Goal: Task Accomplishment & Management: Manage account settings

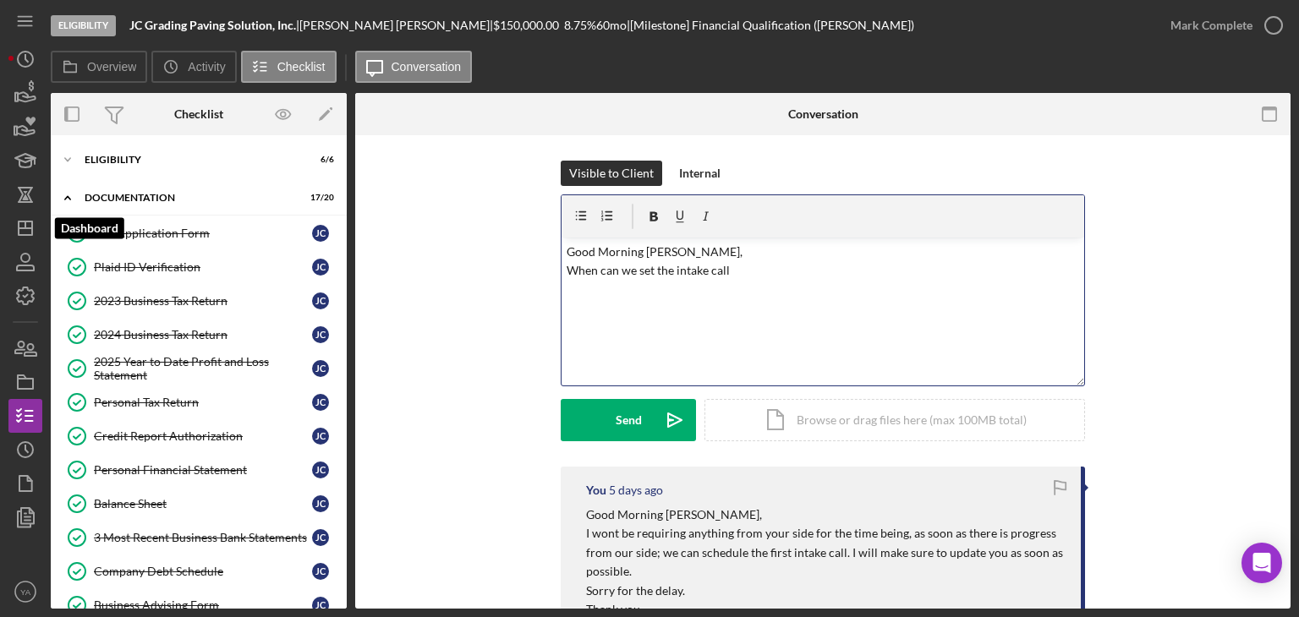
scroll to position [363, 0]
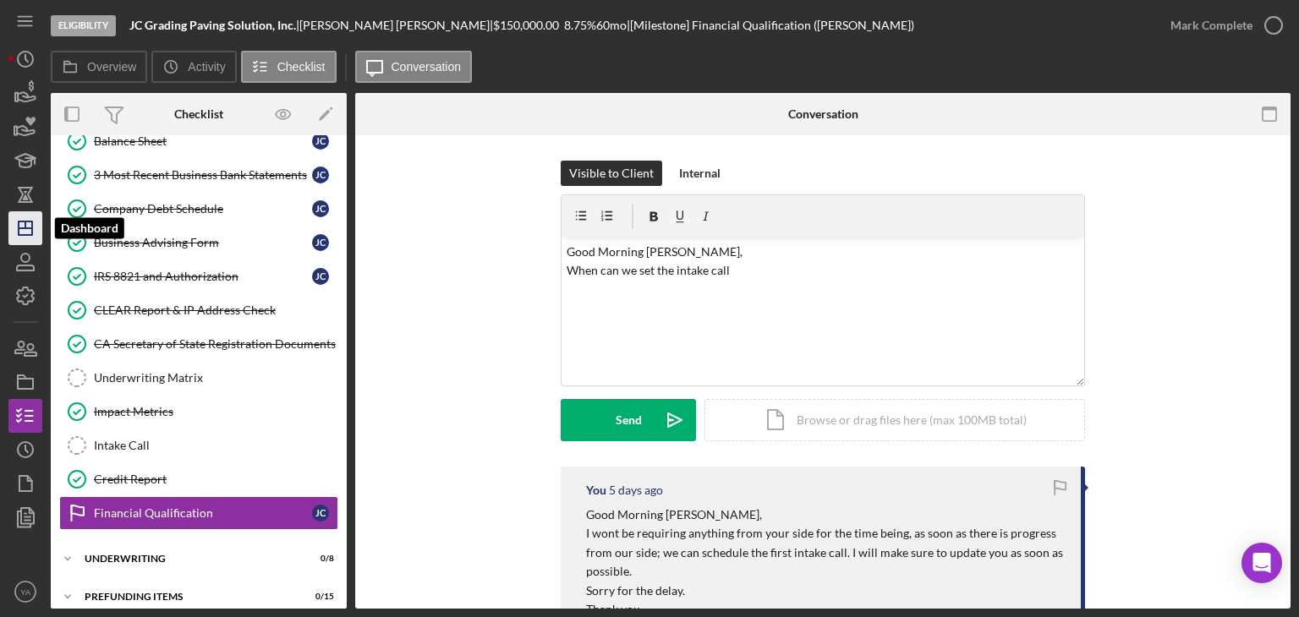
drag, startPoint x: 0, startPoint y: 0, endPoint x: 15, endPoint y: 239, distance: 239.7
click at [15, 239] on icon "Icon/Dashboard" at bounding box center [25, 228] width 42 height 42
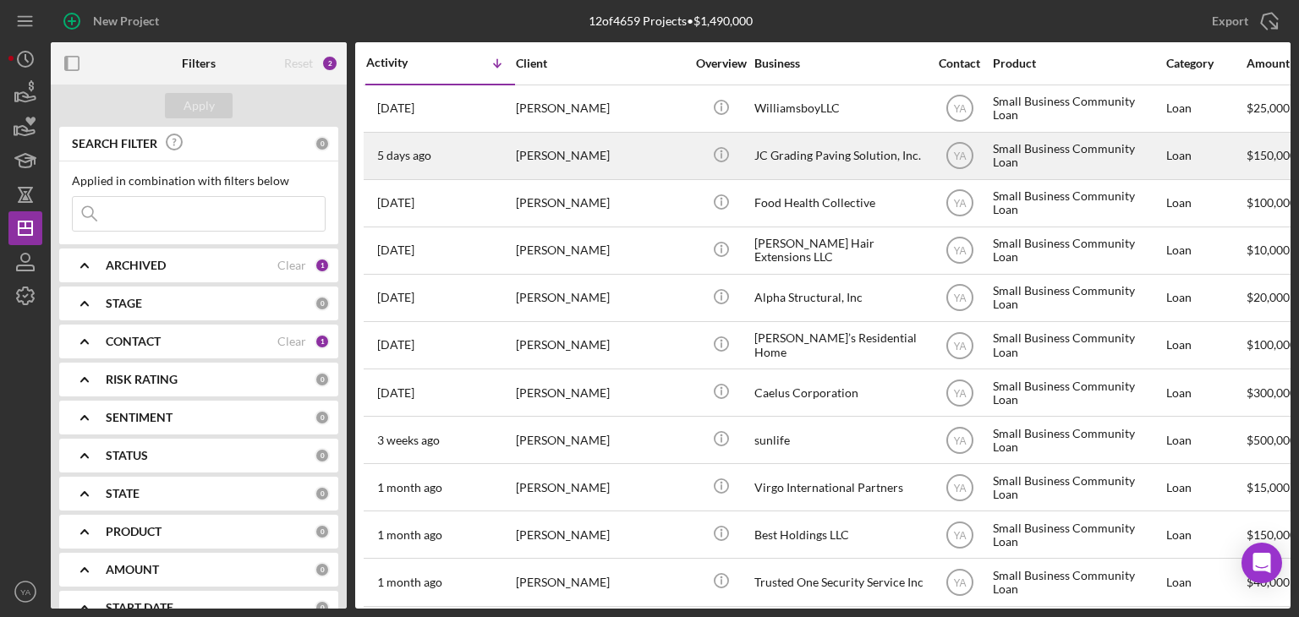
click at [788, 165] on div "JC Grading Paving Solution, Inc." at bounding box center [838, 156] width 169 height 45
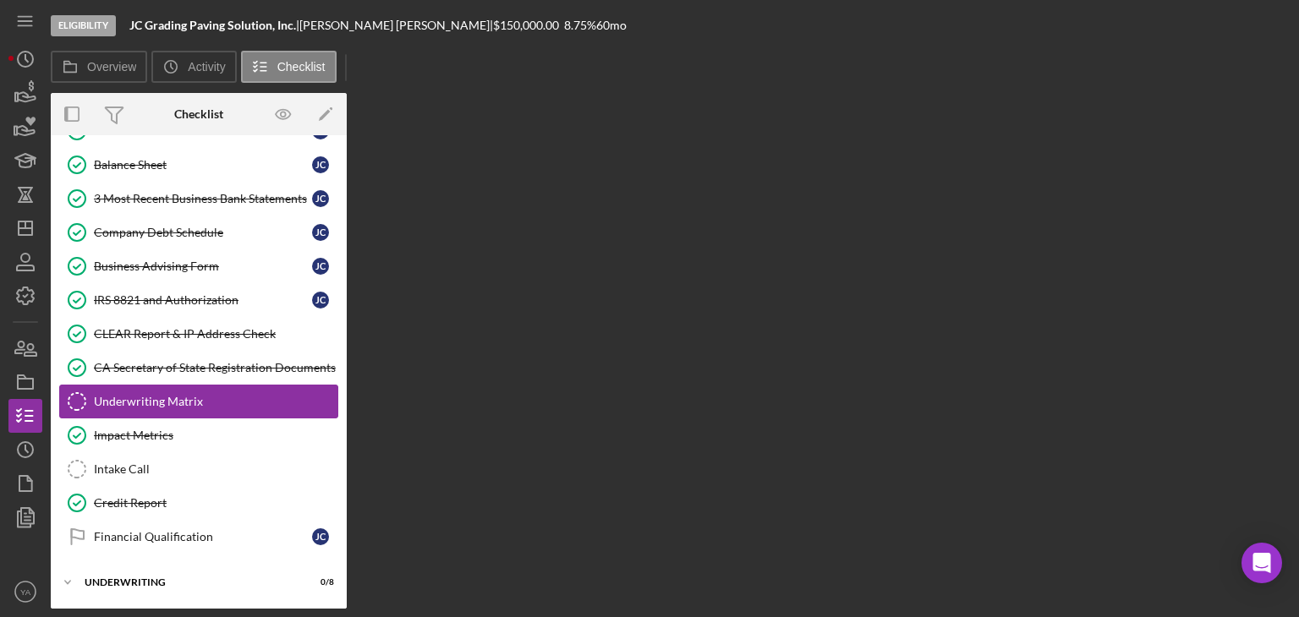
scroll to position [363, 0]
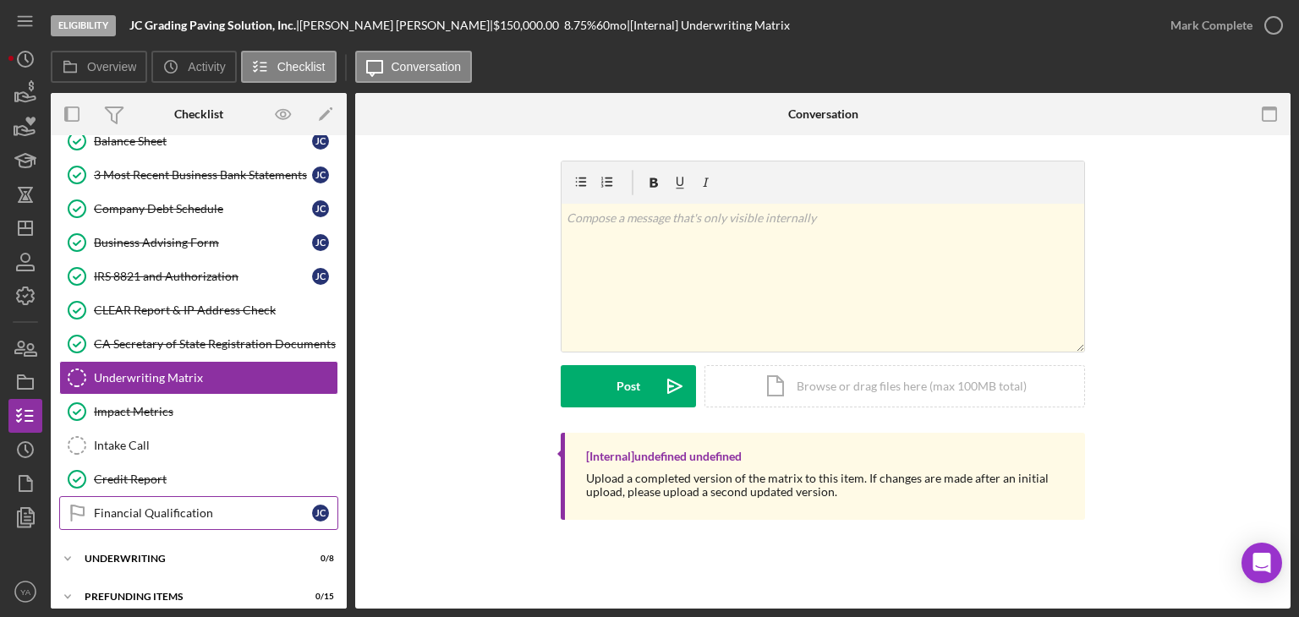
click at [182, 508] on div "Financial Qualification" at bounding box center [203, 513] width 218 height 14
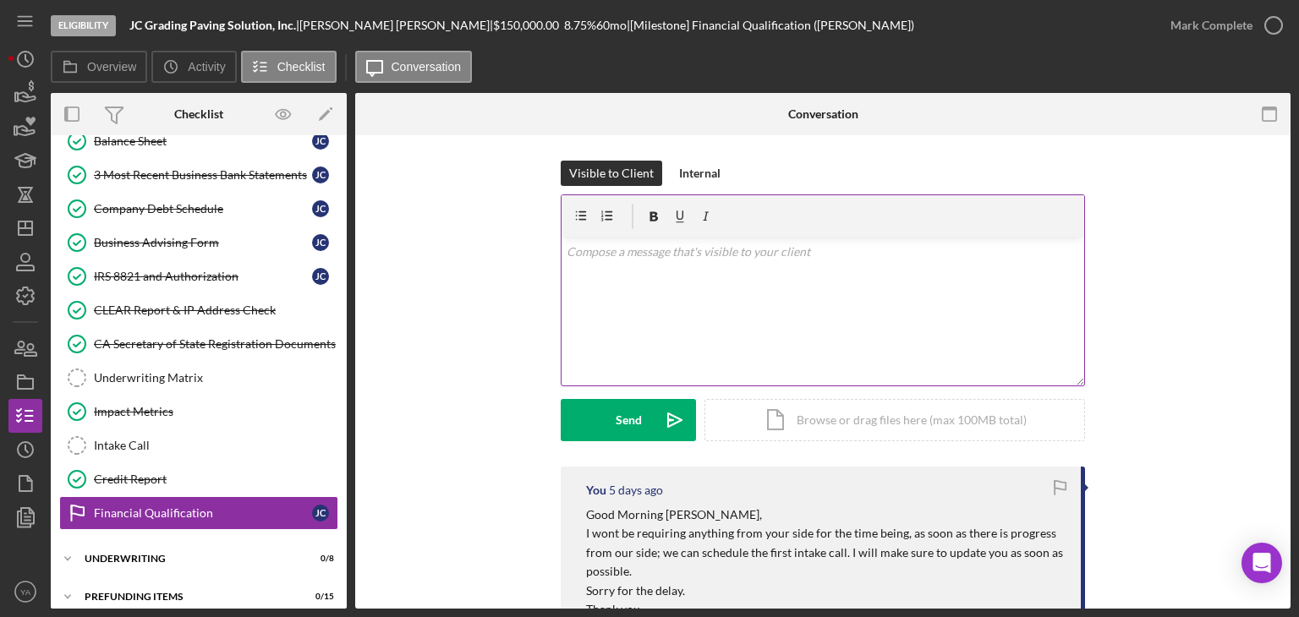
click at [639, 285] on div "v Color teal Color pink Remove color Add row above Add row below Add column bef…" at bounding box center [822, 312] width 522 height 148
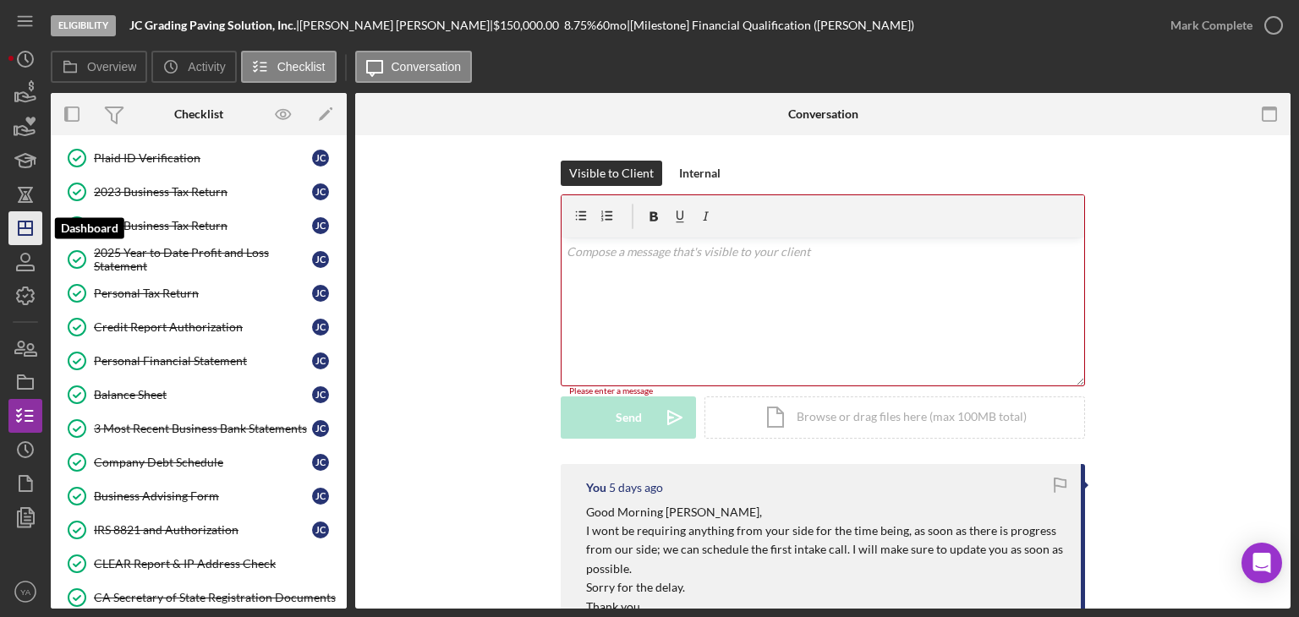
click at [20, 231] on icon "Icon/Dashboard" at bounding box center [25, 228] width 42 height 42
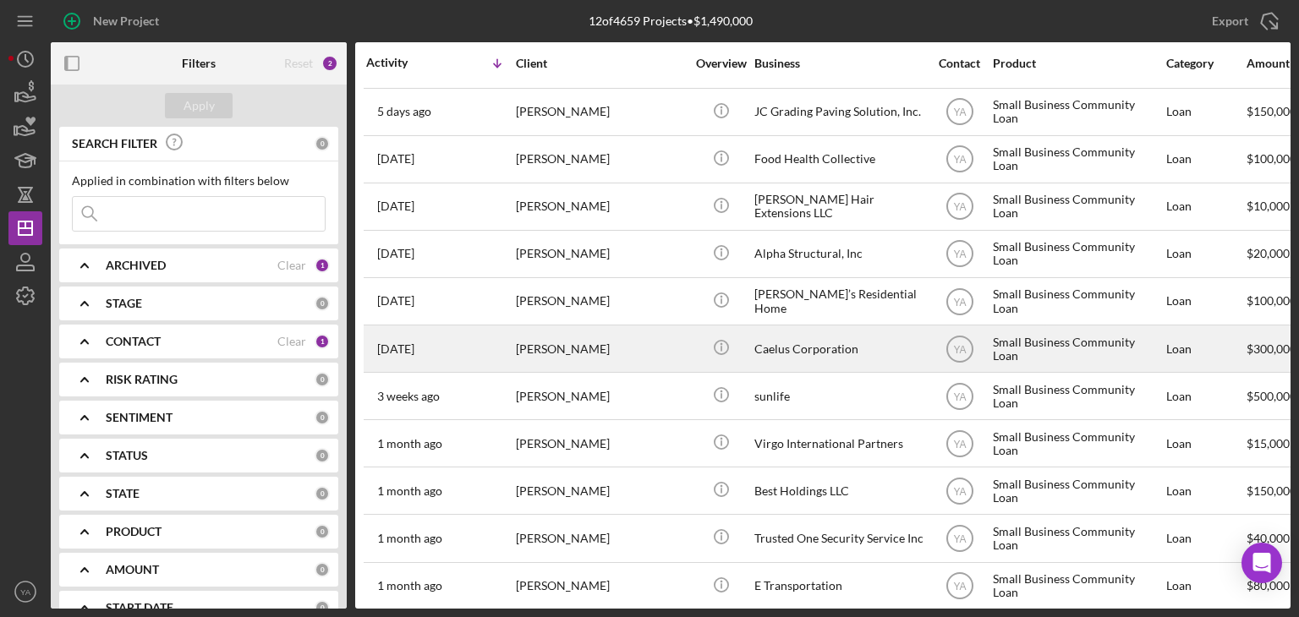
scroll to position [67, 0]
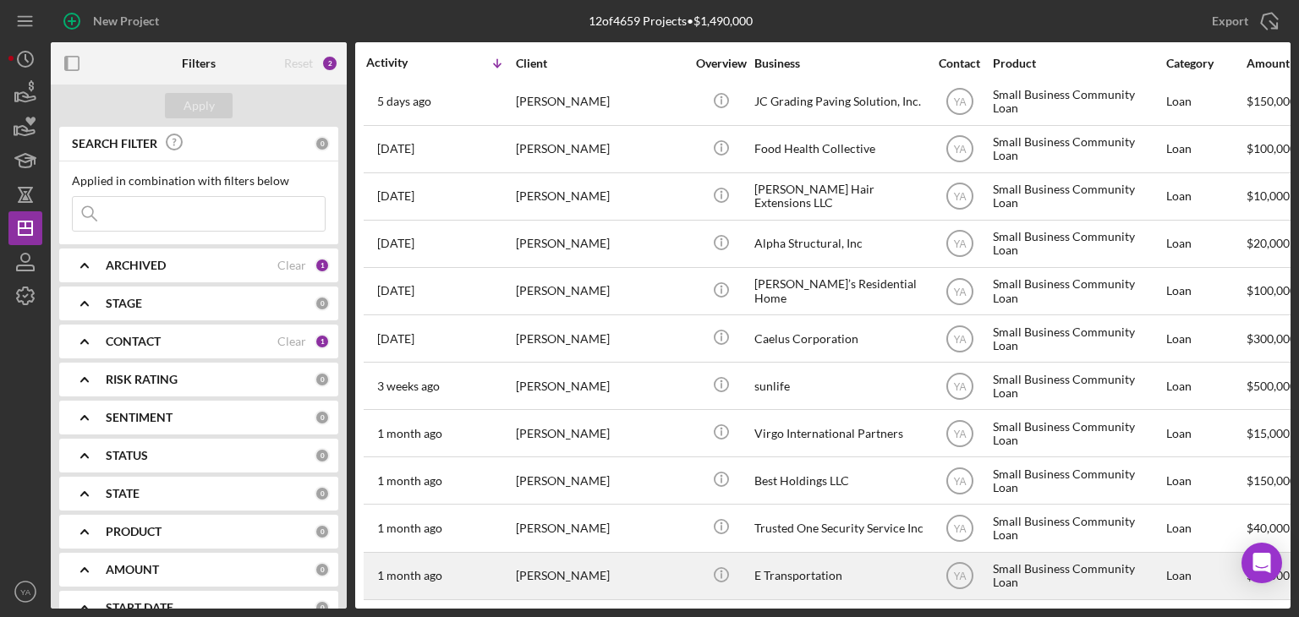
click at [629, 554] on div "[PERSON_NAME]" at bounding box center [600, 576] width 169 height 45
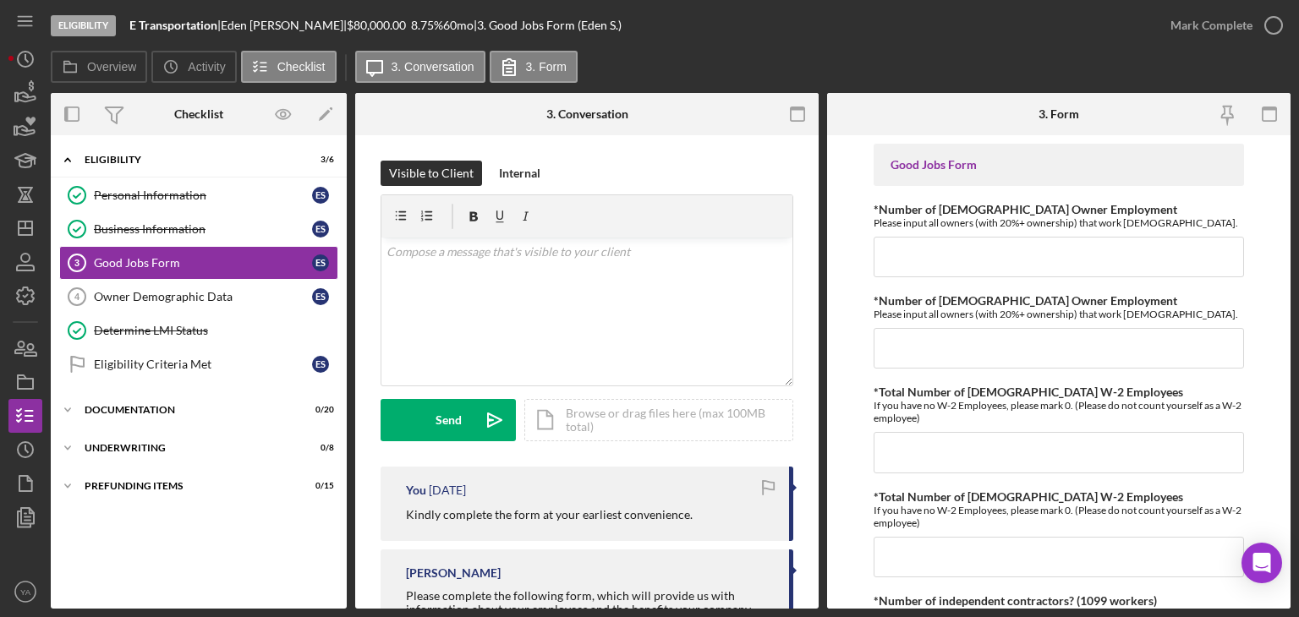
click at [5, 231] on div "Eligibility E Transportation | [PERSON_NAME] | $80,000.00 8.75 % 60 mo | 3. Goo…" at bounding box center [649, 308] width 1299 height 617
click at [27, 225] on icon "Icon/Dashboard" at bounding box center [25, 228] width 42 height 42
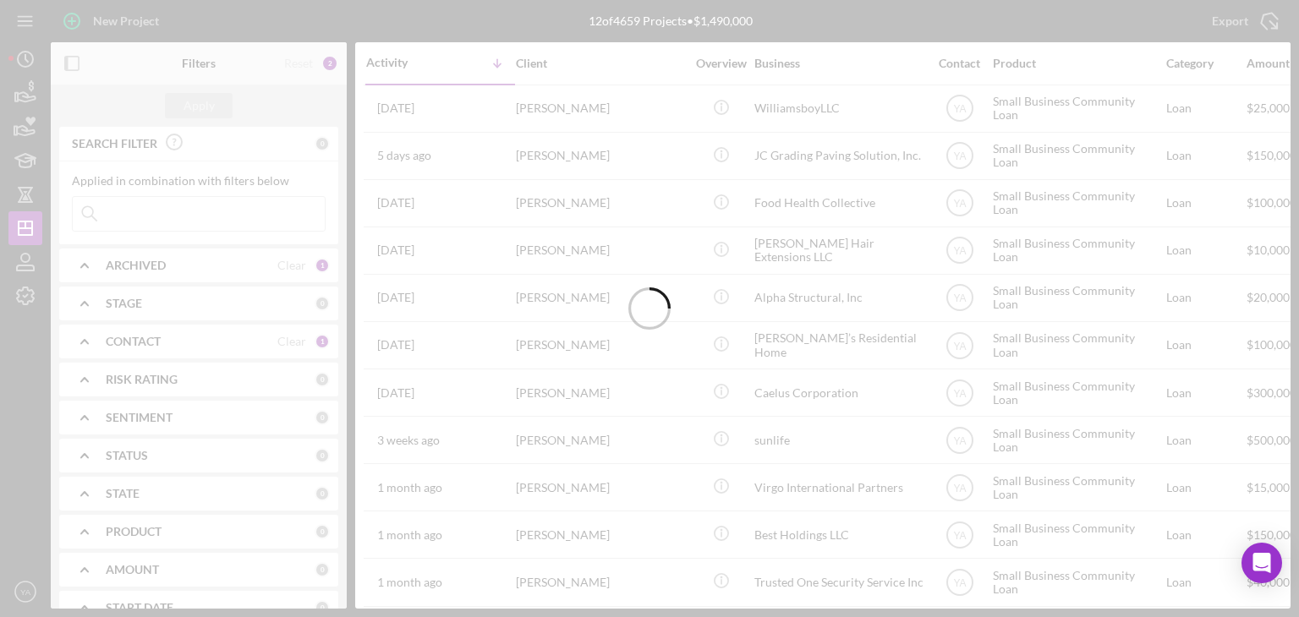
click at [228, 260] on div at bounding box center [649, 308] width 1299 height 617
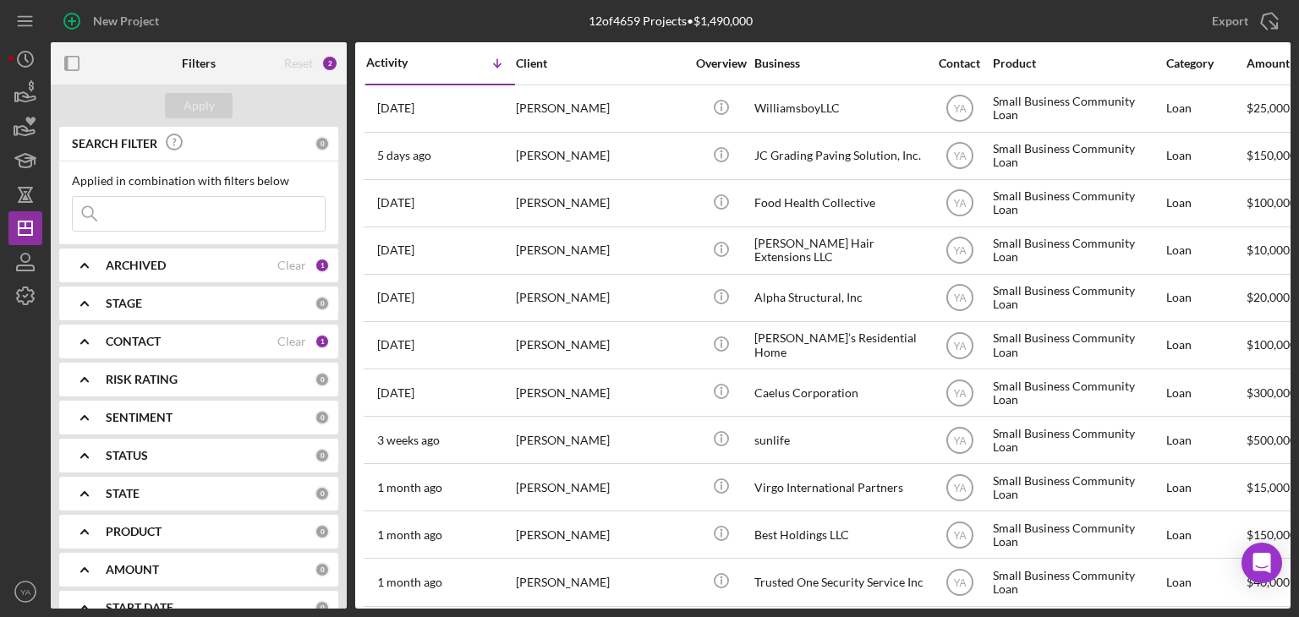
click at [226, 263] on div "ARCHIVED" at bounding box center [192, 266] width 172 height 14
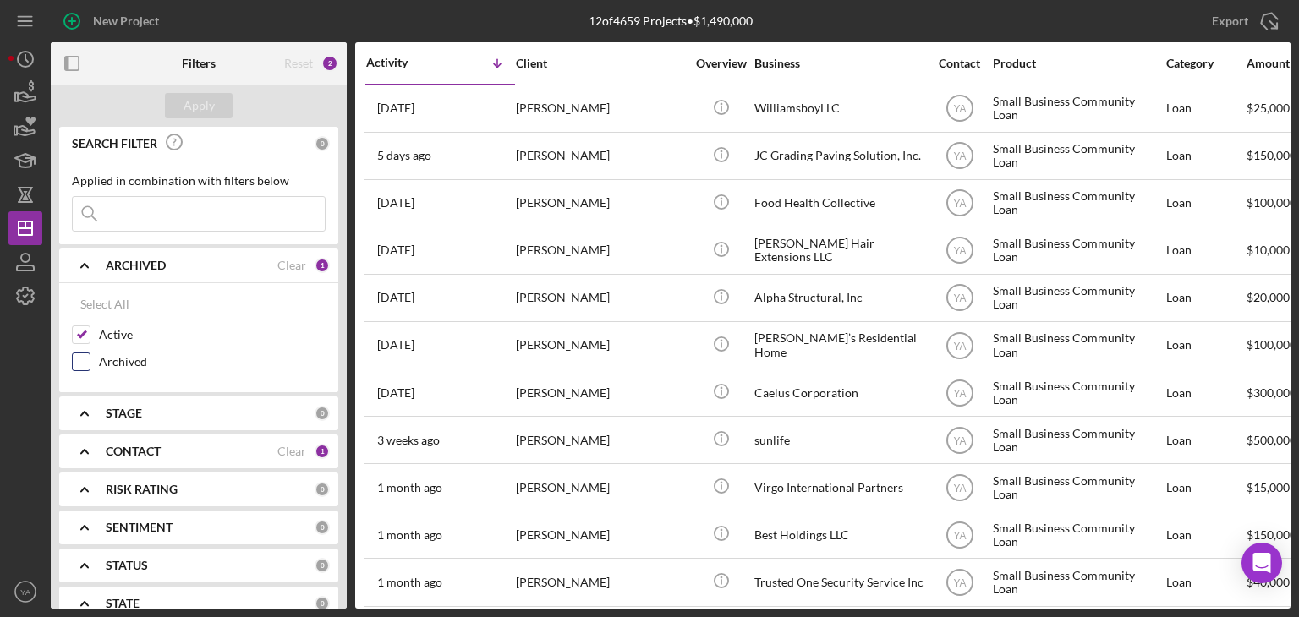
click at [104, 359] on label "Archived" at bounding box center [212, 361] width 227 height 17
click at [90, 359] on input "Archived" at bounding box center [81, 361] width 17 height 17
checkbox input "true"
click at [220, 102] on button "Apply" at bounding box center [199, 105] width 68 height 25
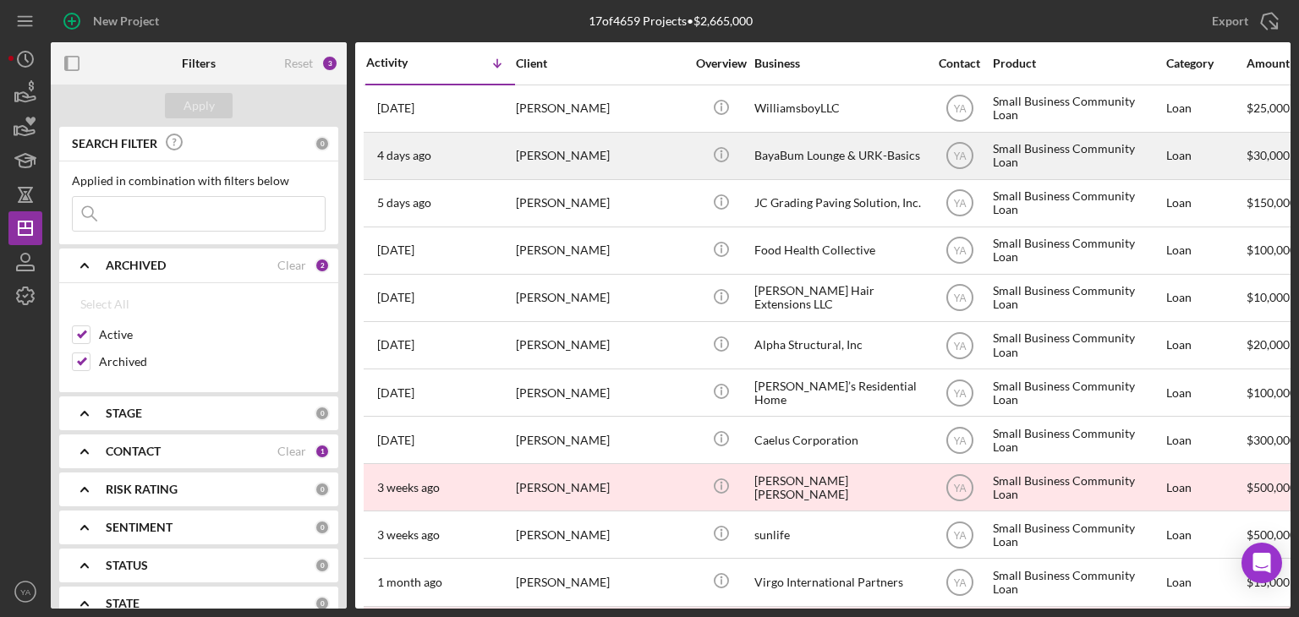
click at [681, 144] on div "[PERSON_NAME]" at bounding box center [600, 156] width 169 height 45
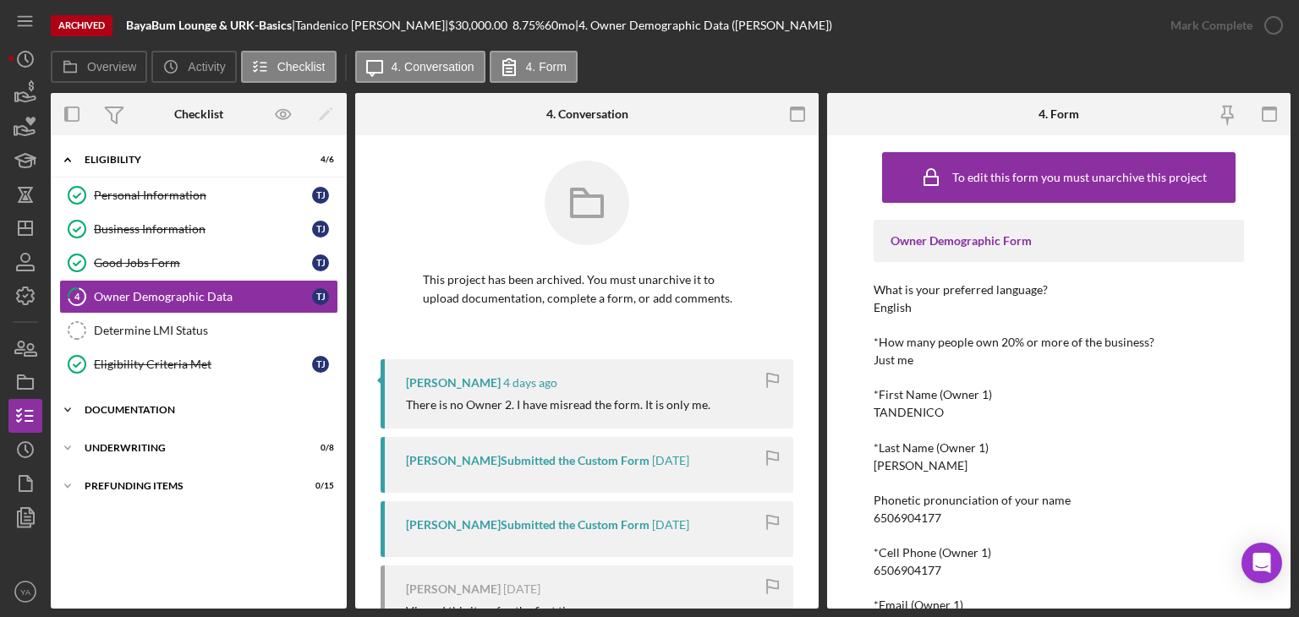
click at [178, 415] on div "Icon/Expander Documentation 0 / 20" at bounding box center [199, 410] width 296 height 34
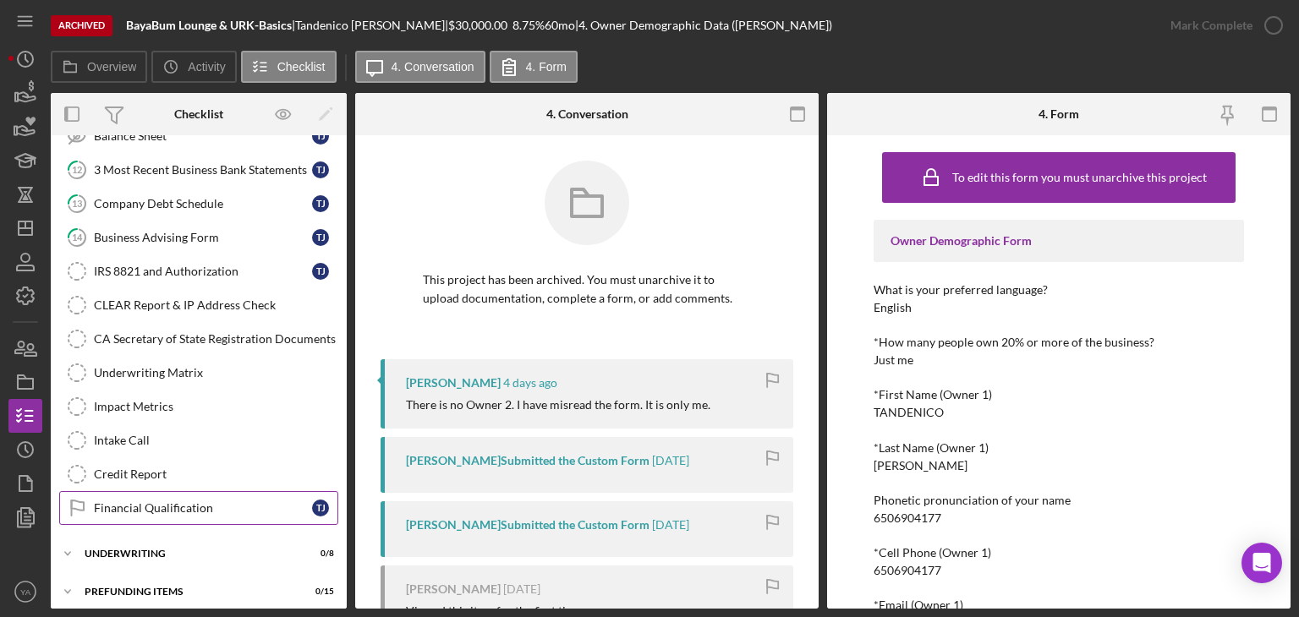
click at [198, 505] on div "Financial Qualification" at bounding box center [203, 508] width 218 height 14
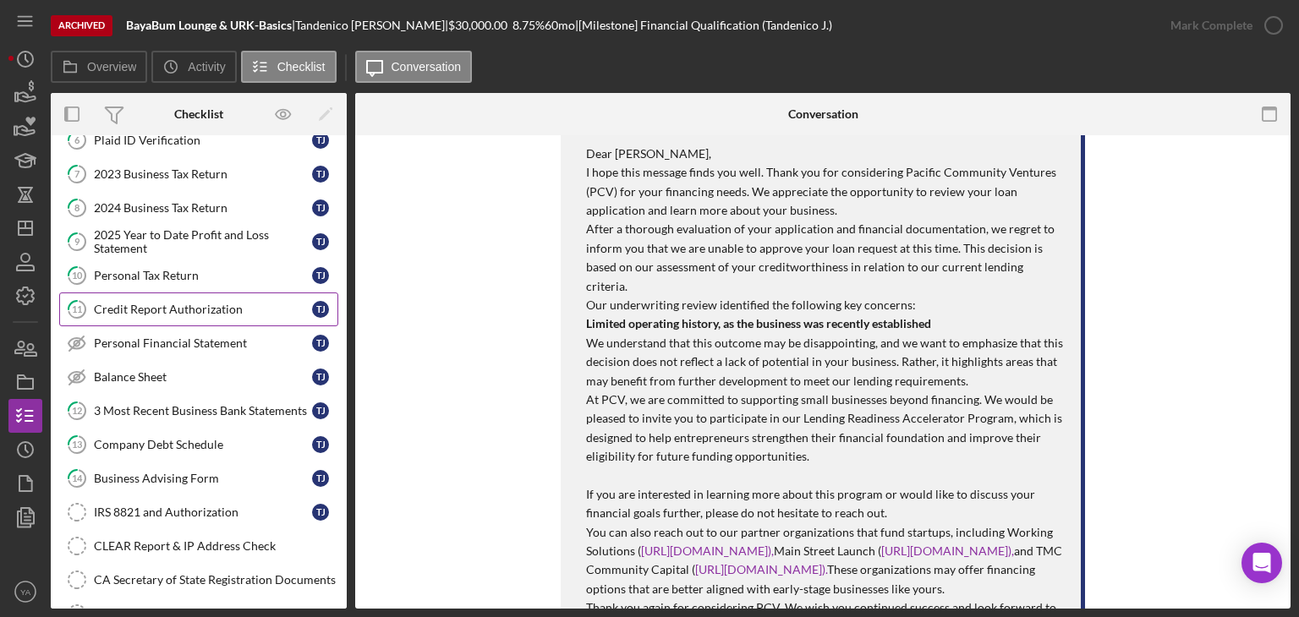
scroll to position [326, 0]
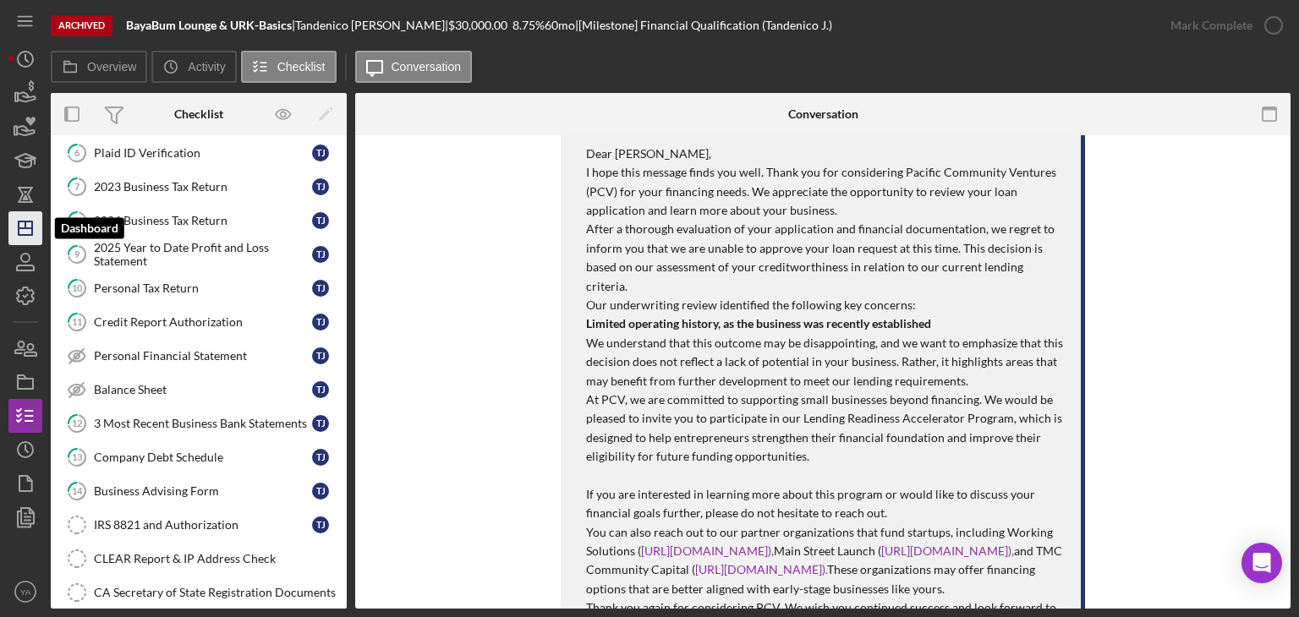
click at [31, 215] on icon "Icon/Dashboard" at bounding box center [25, 228] width 42 height 42
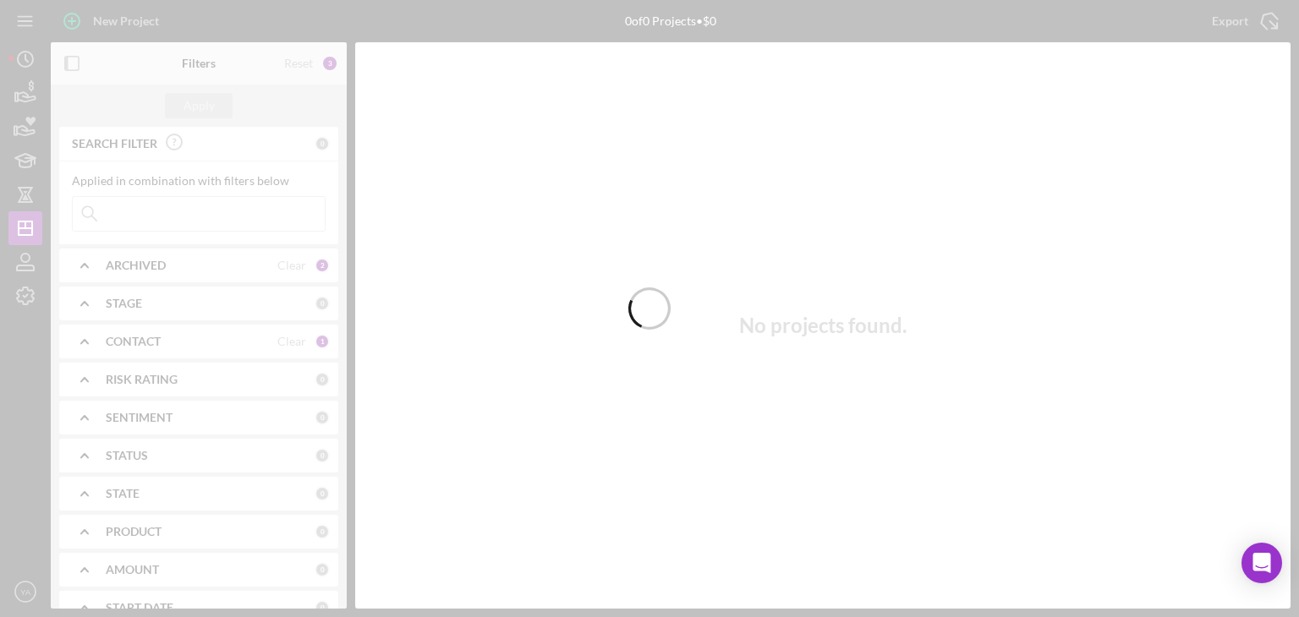
click at [186, 269] on div at bounding box center [649, 308] width 1299 height 617
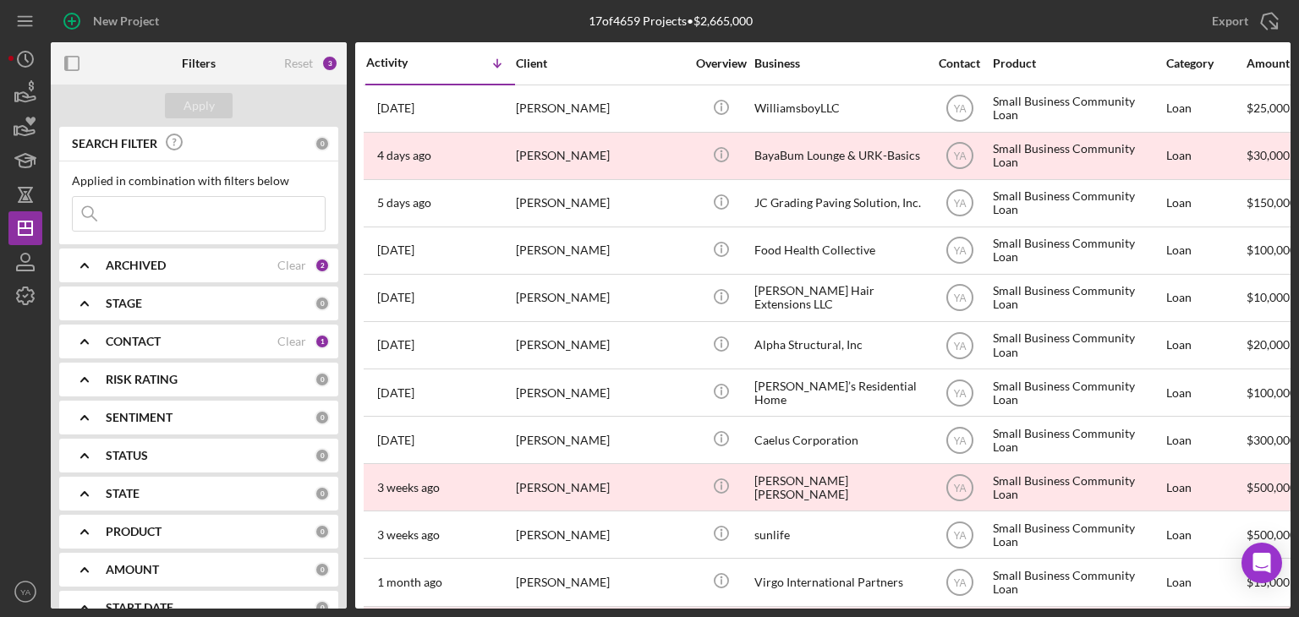
click at [196, 265] on div "ARCHIVED" at bounding box center [192, 266] width 172 height 14
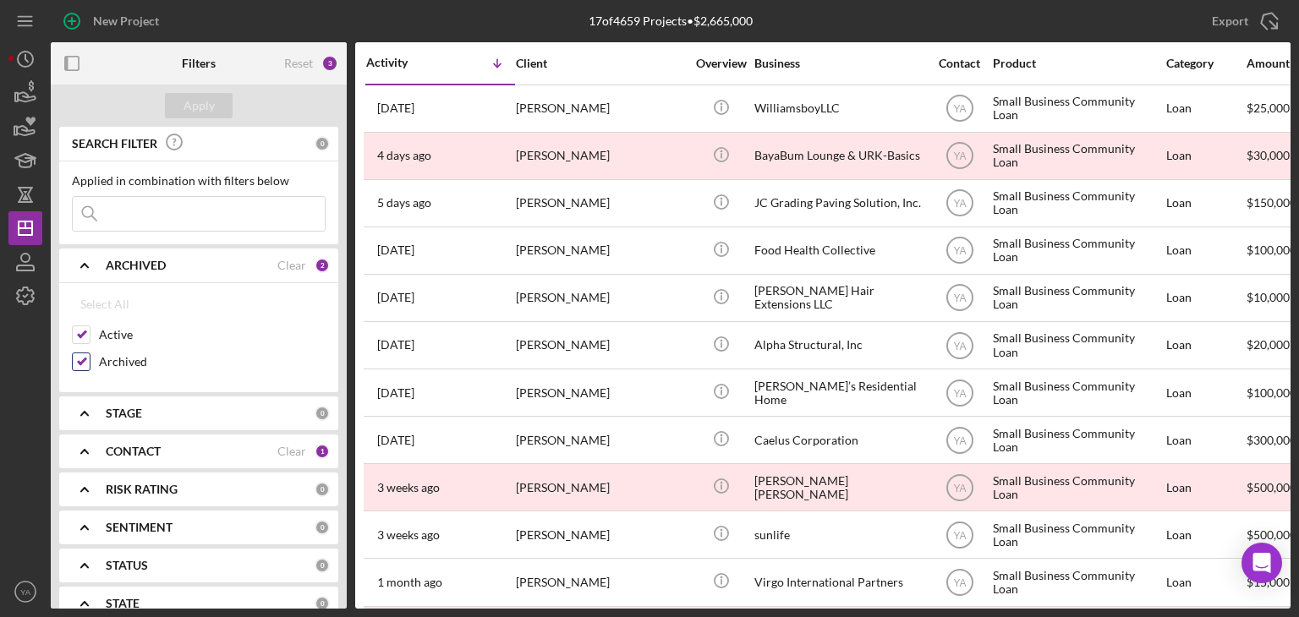
click at [75, 356] on input "Archived" at bounding box center [81, 361] width 17 height 17
checkbox input "false"
click at [206, 106] on div "Apply" at bounding box center [198, 105] width 31 height 25
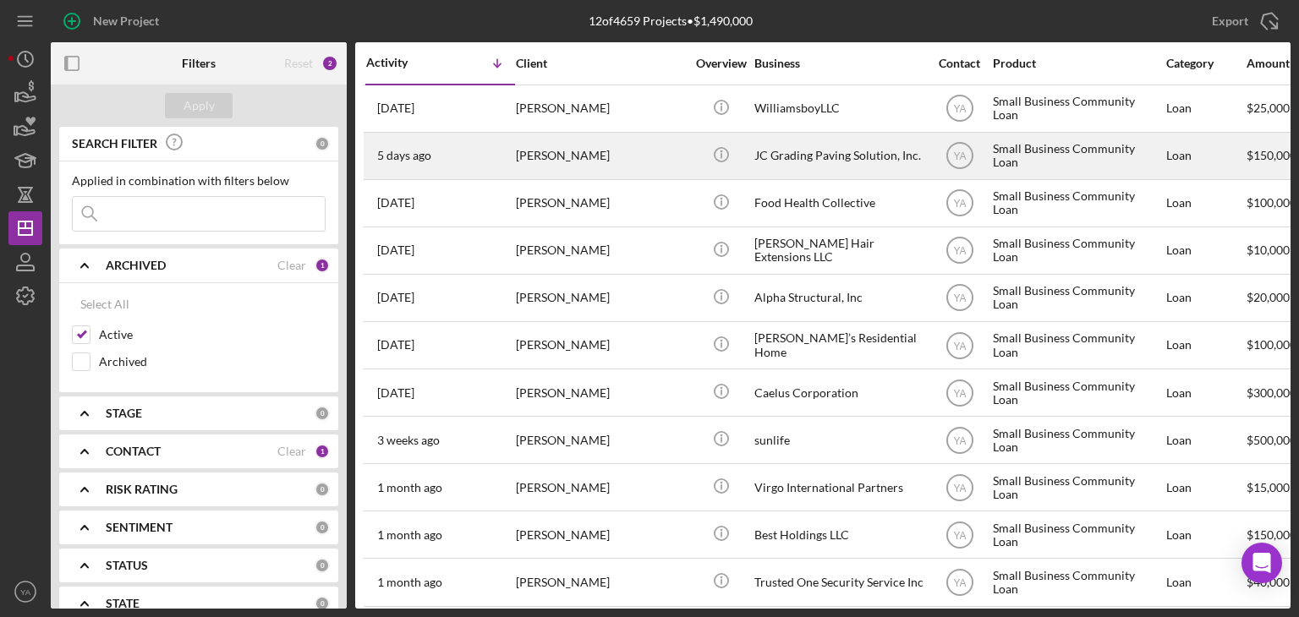
click at [825, 150] on div "JC Grading Paving Solution, Inc." at bounding box center [838, 156] width 169 height 45
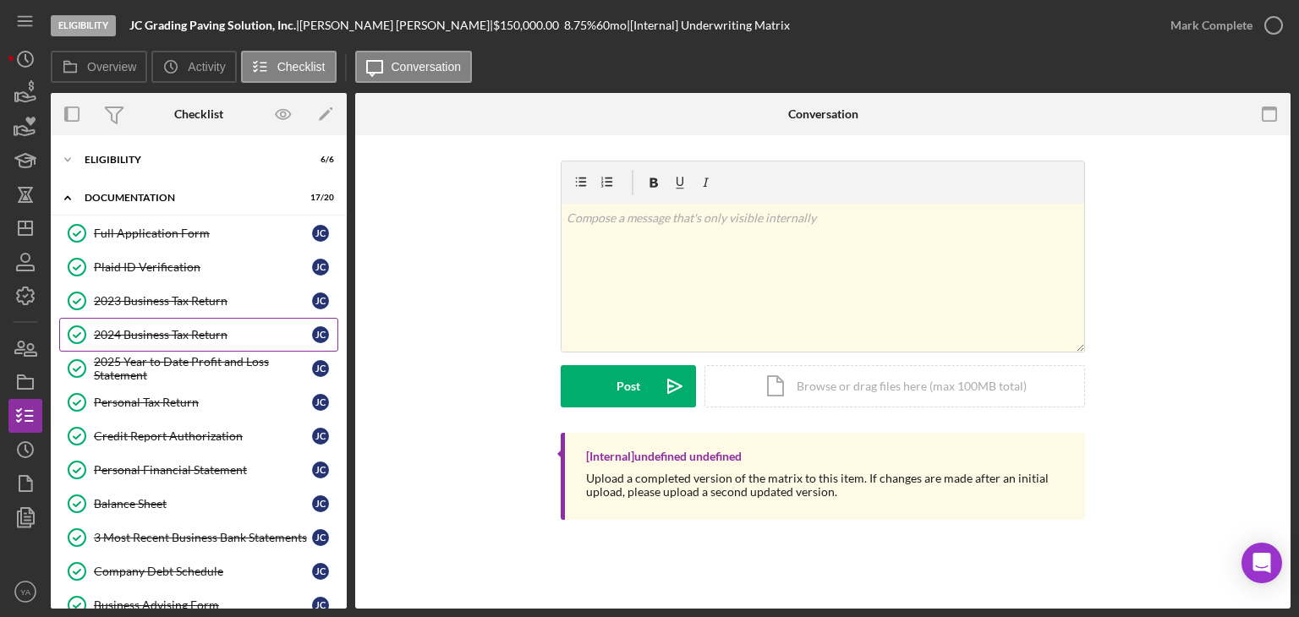
click at [163, 323] on link "2024 Business Tax Return 2024 Business Tax Return [PERSON_NAME]" at bounding box center [198, 335] width 279 height 34
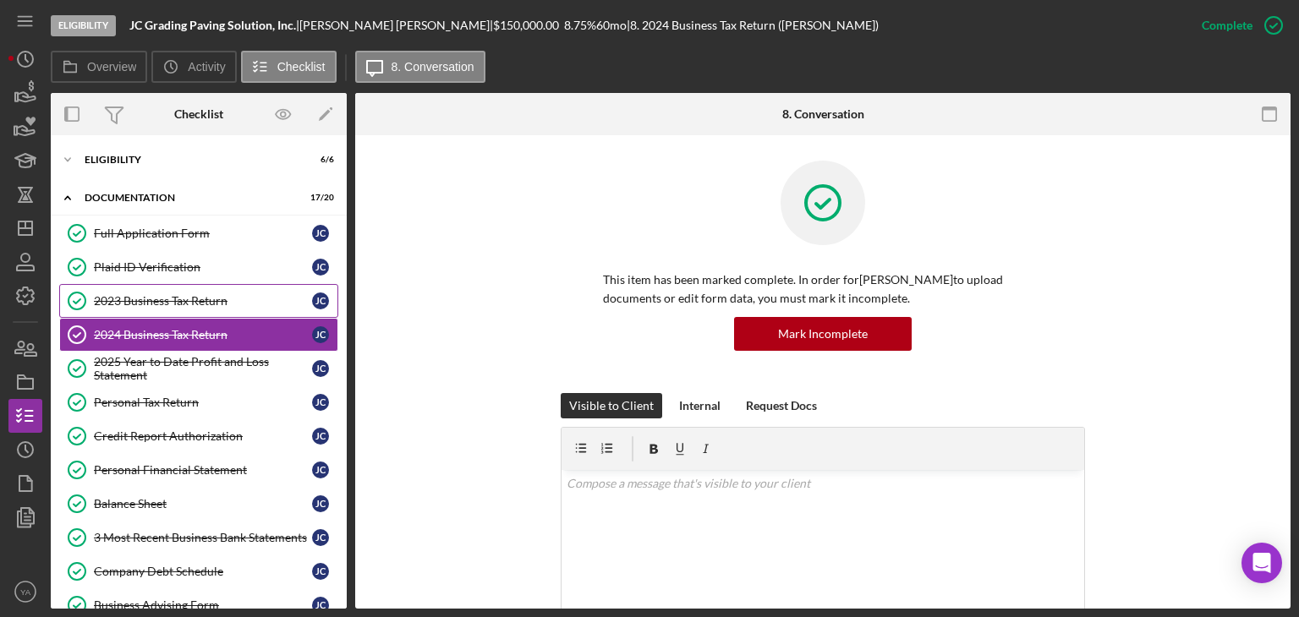
click at [168, 309] on link "2023 Business Tax Return 2023 Business Tax Return [PERSON_NAME]" at bounding box center [198, 301] width 279 height 34
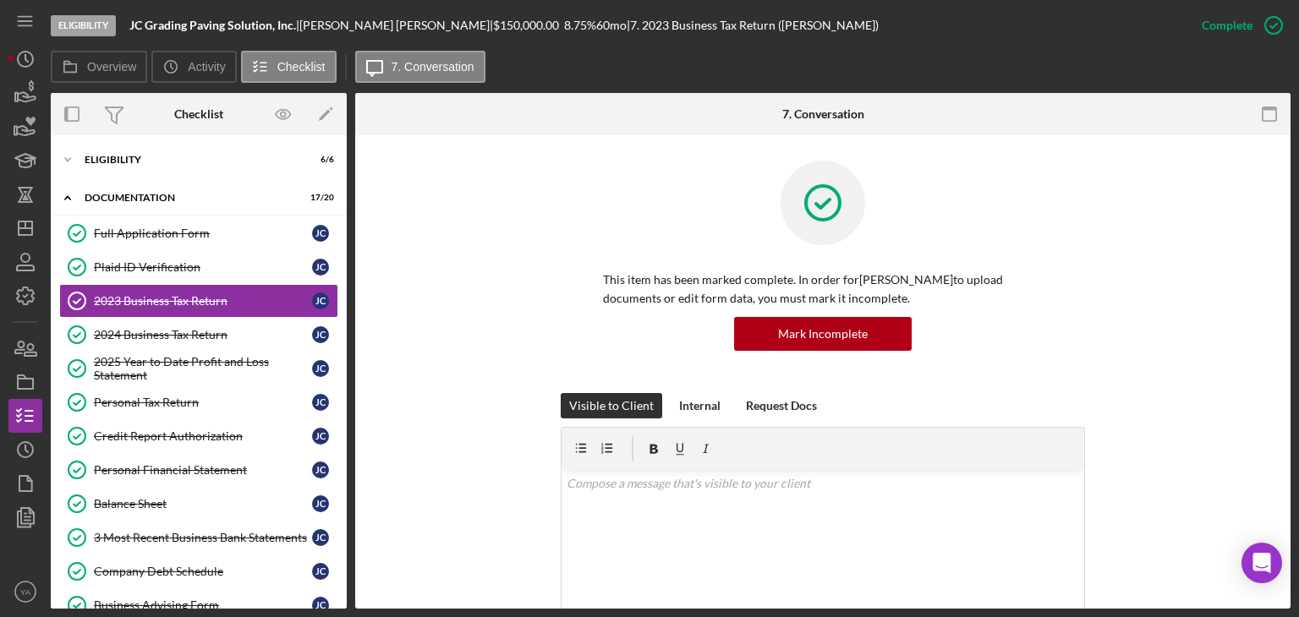
scroll to position [455, 0]
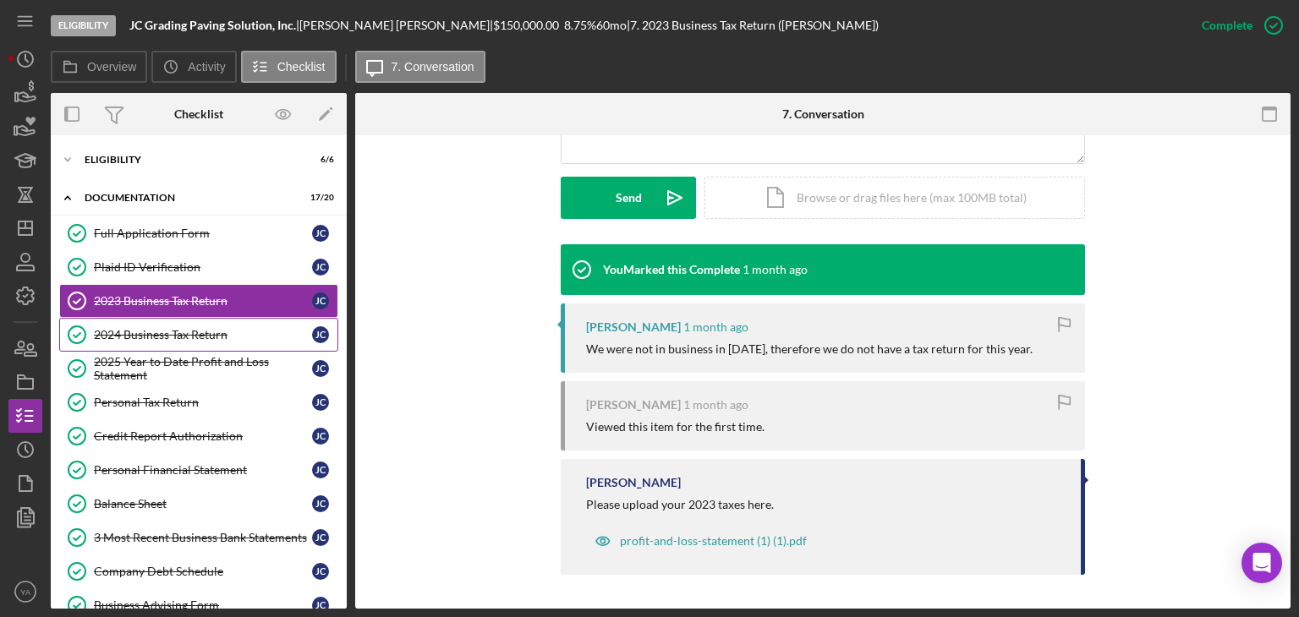
click at [142, 322] on link "2024 Business Tax Return 2024 Business Tax Return [PERSON_NAME]" at bounding box center [198, 335] width 279 height 34
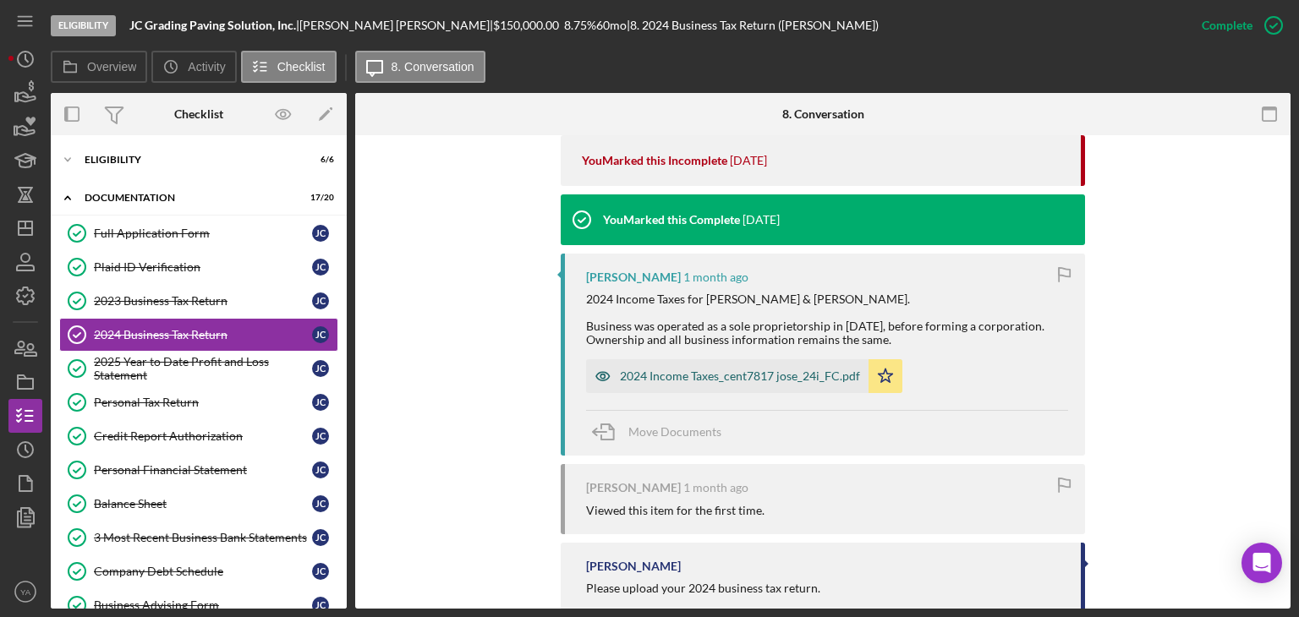
click at [726, 369] on div "2024 Income Taxes_cent7817 jose_24i_FC.pdf" at bounding box center [740, 376] width 240 height 14
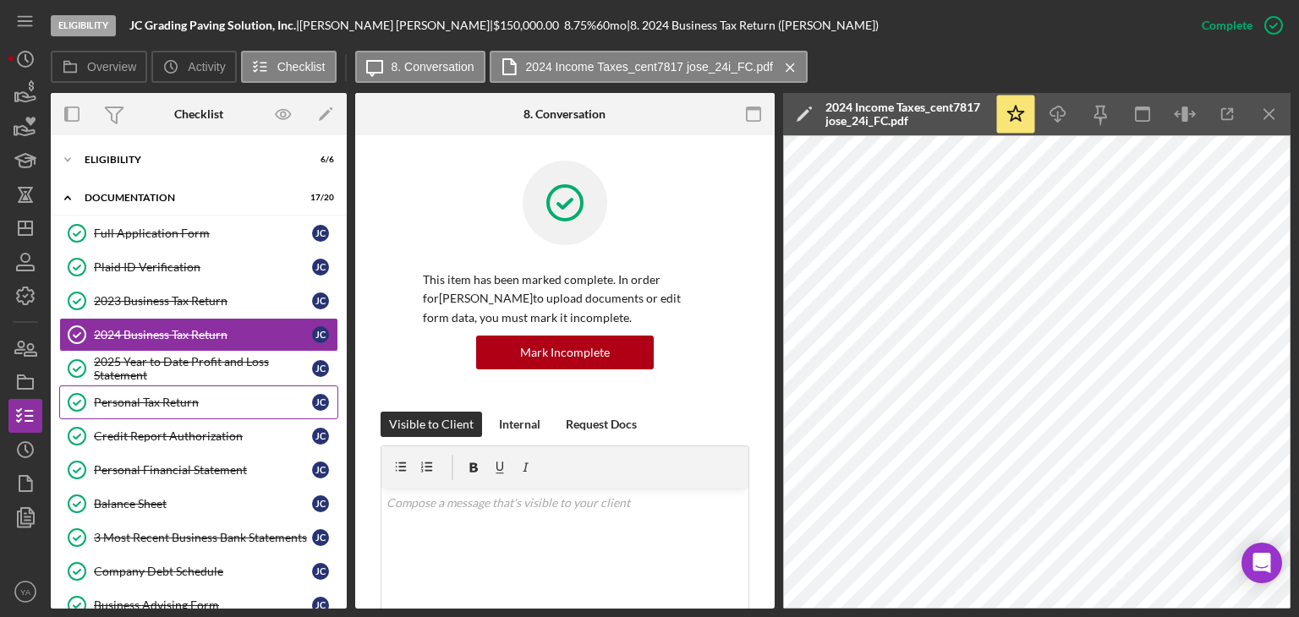
scroll to position [169, 0]
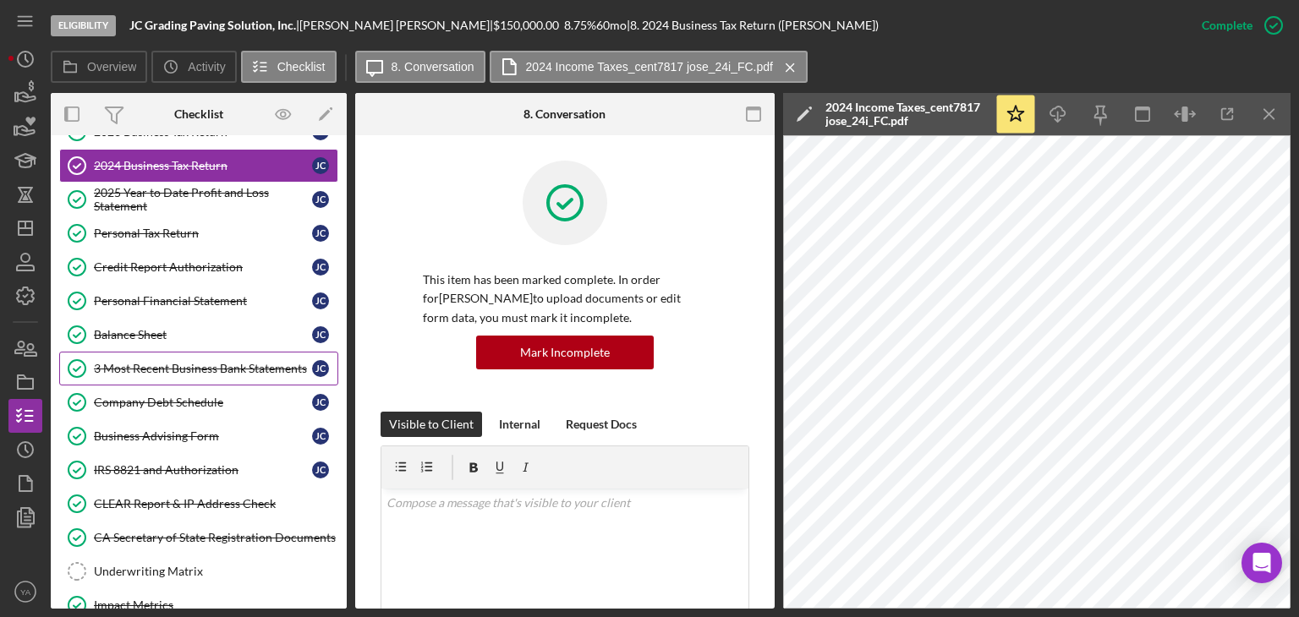
click at [156, 366] on div "3 Most Recent Business Bank Statements" at bounding box center [203, 369] width 218 height 14
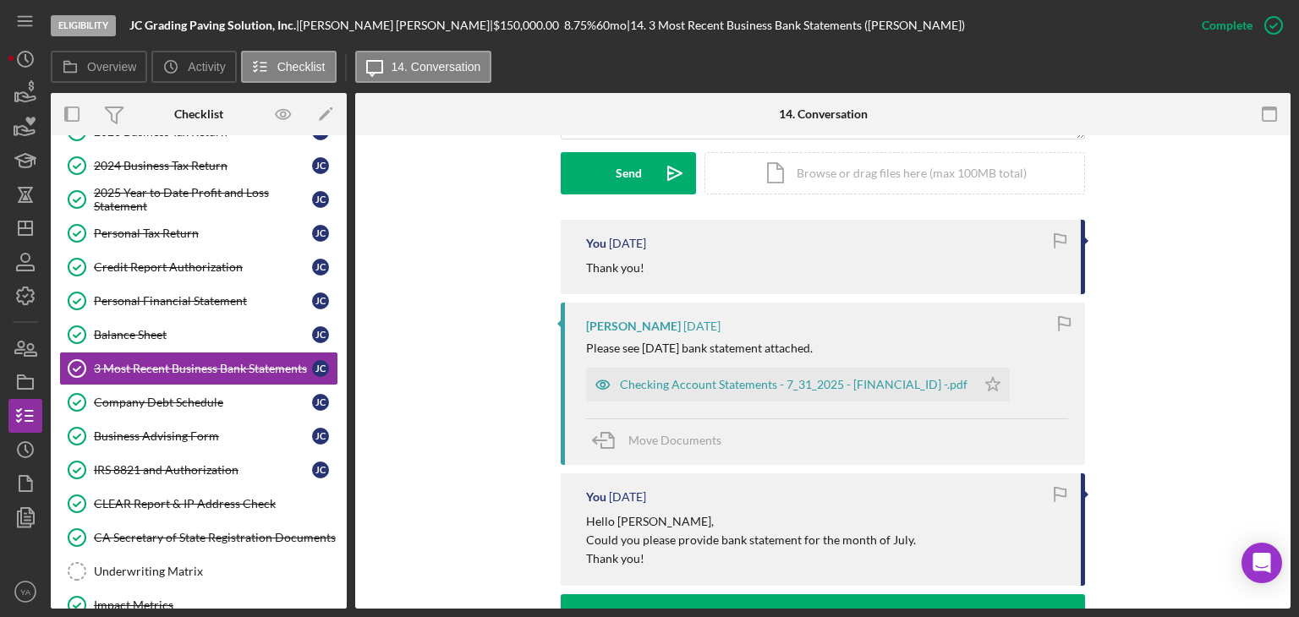
scroll to position [507, 0]
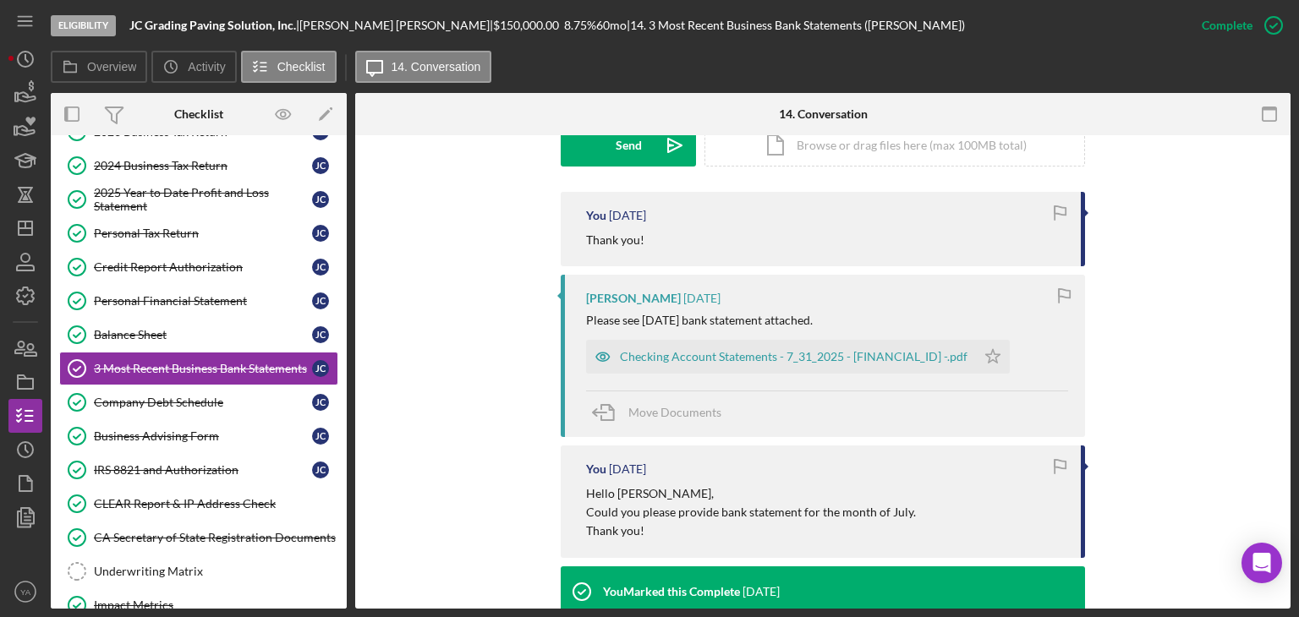
click at [730, 376] on div "[PERSON_NAME] [DATE] Please see [DATE] bank statement attached. Checking Accoun…" at bounding box center [822, 355] width 524 height 161
click at [751, 365] on div "Checking Account Statements - 7_31_2025 - [FINANCIAL_ID] -.pdf" at bounding box center [781, 357] width 390 height 34
